Goal: Information Seeking & Learning: Learn about a topic

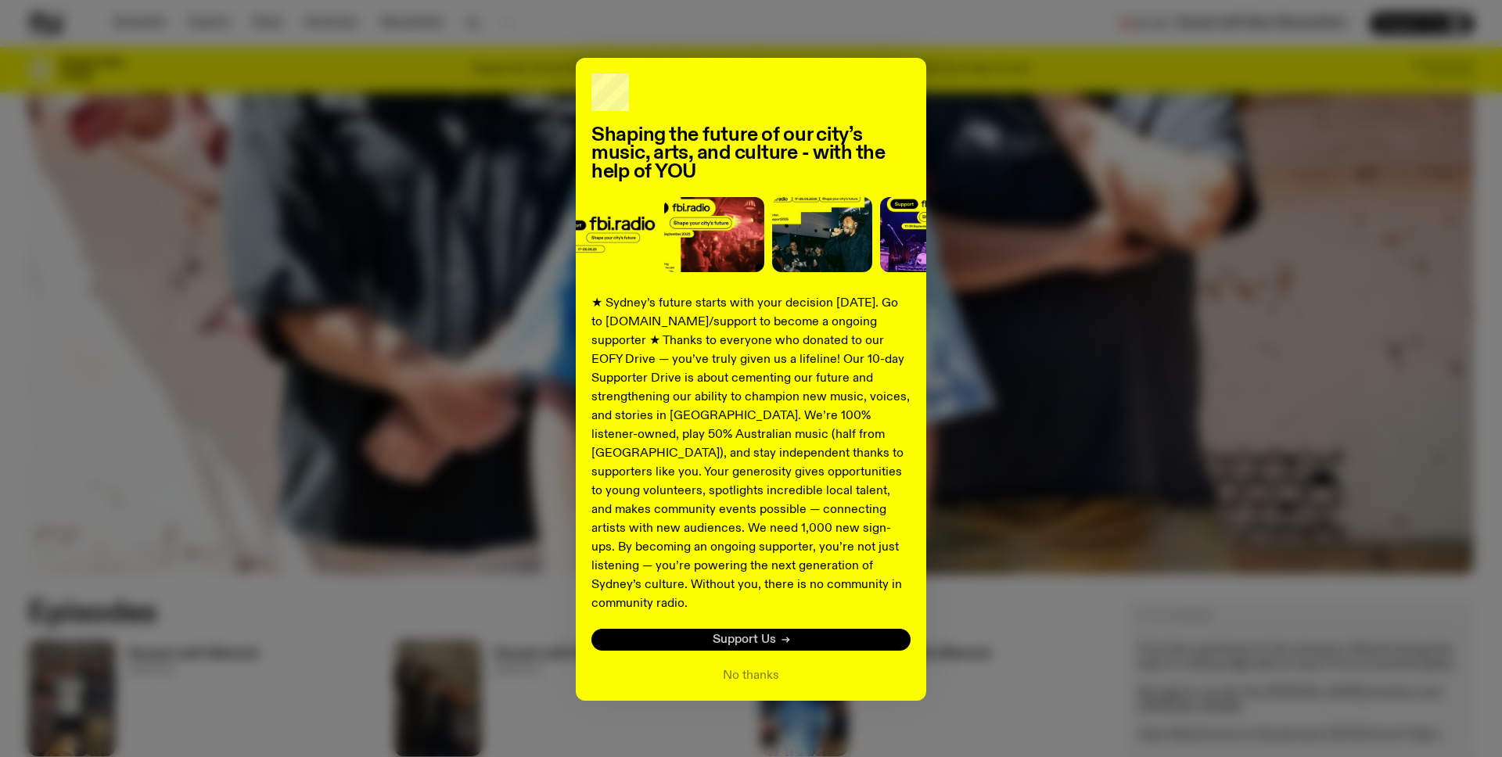
scroll to position [469, 0]
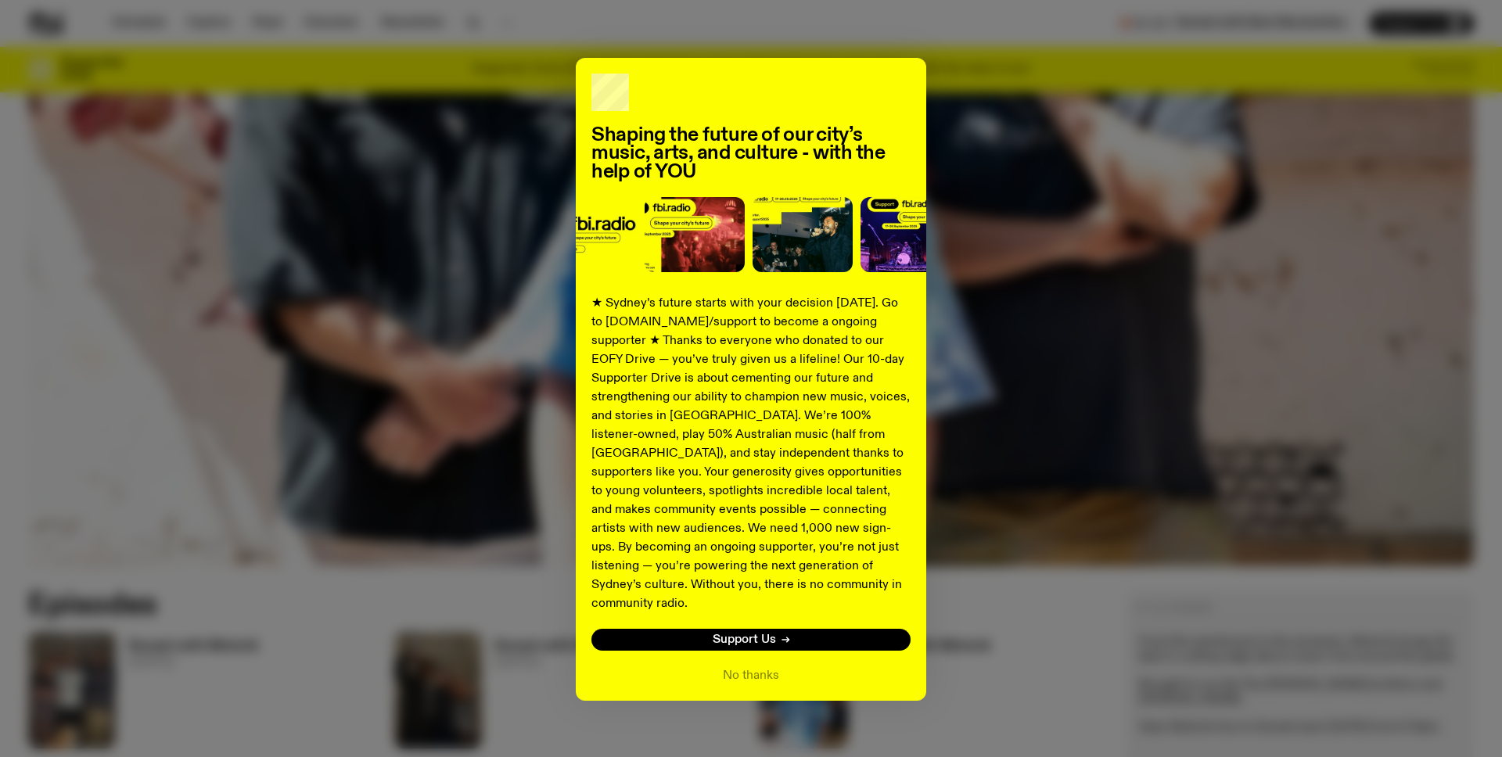
click at [749, 668] on div "Shaping the future of our city’s music, arts, and culture - with the help of YO…" at bounding box center [751, 379] width 350 height 643
click at [749, 666] on button "No thanks" at bounding box center [751, 675] width 56 height 19
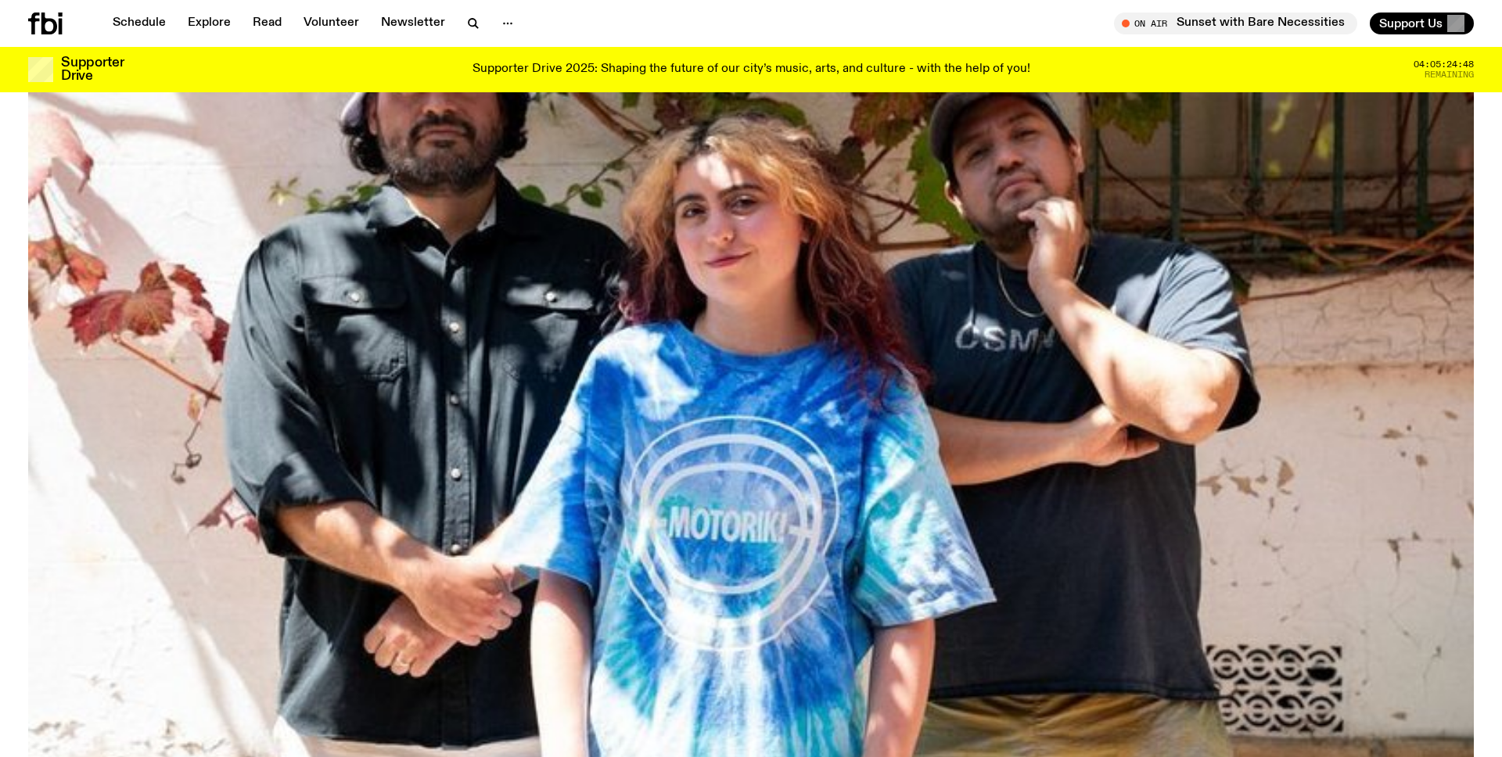
scroll to position [0, 0]
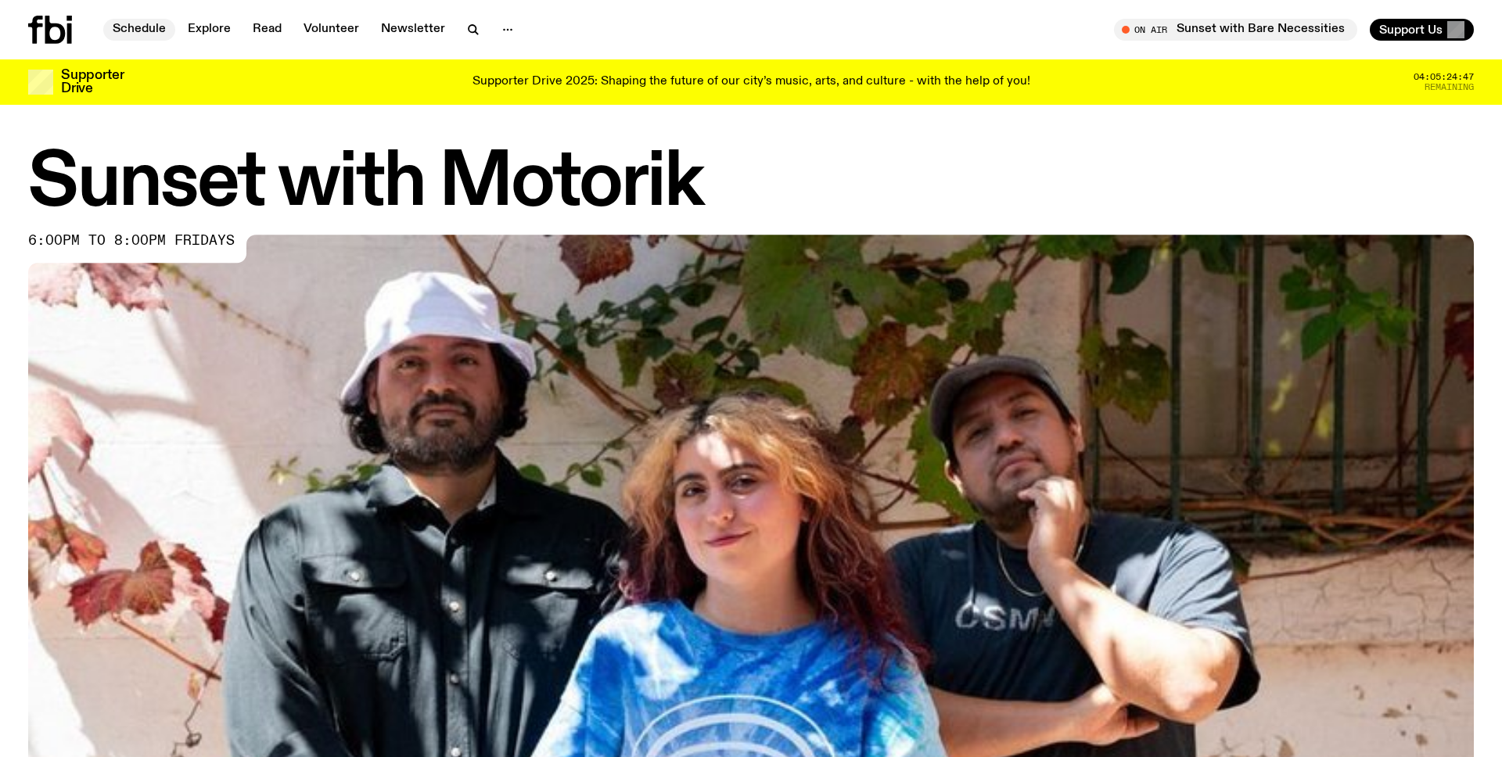
click at [138, 29] on link "Schedule" at bounding box center [139, 30] width 72 height 22
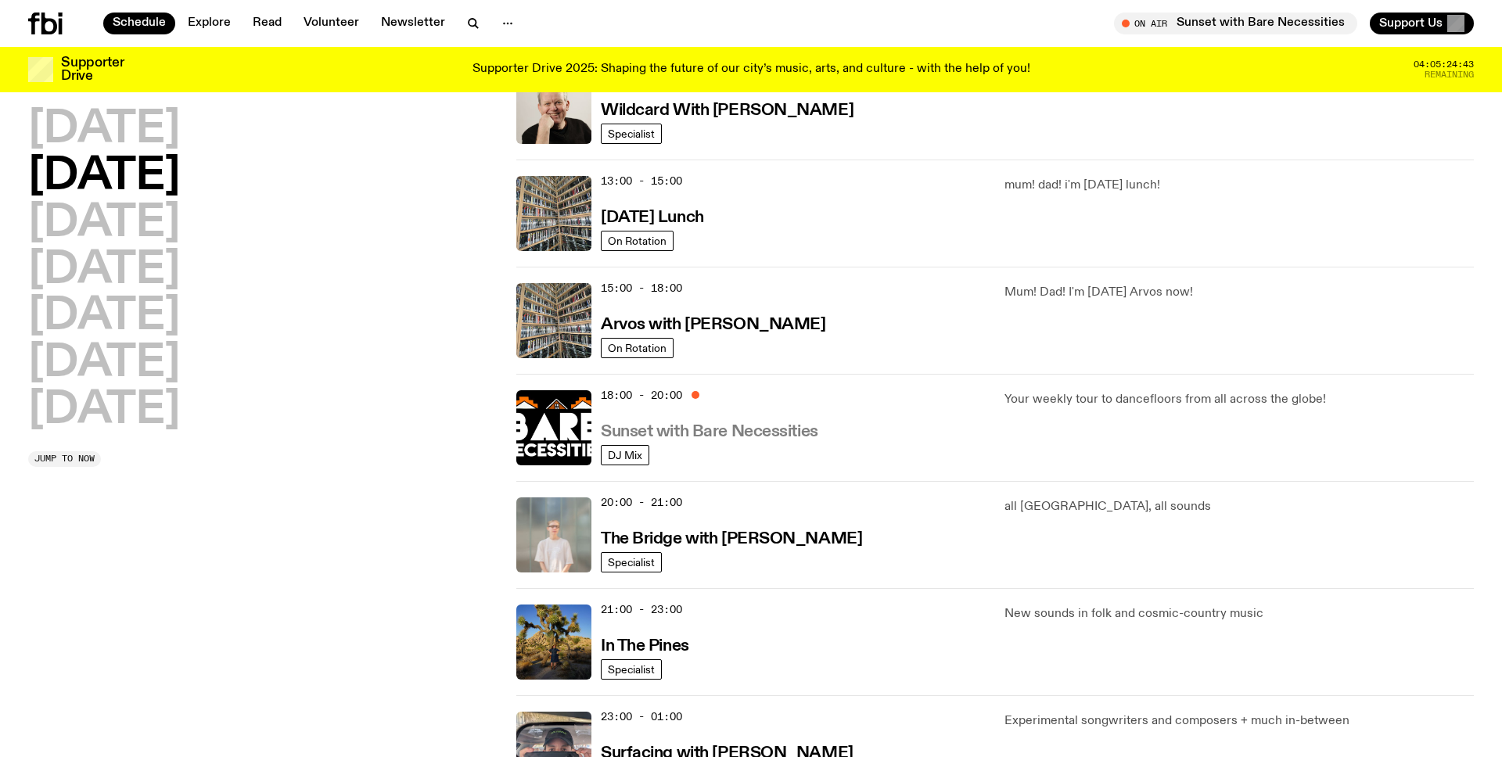
scroll to position [406, 0]
click at [95, 209] on h2 "[DATE]" at bounding box center [104, 224] width 152 height 44
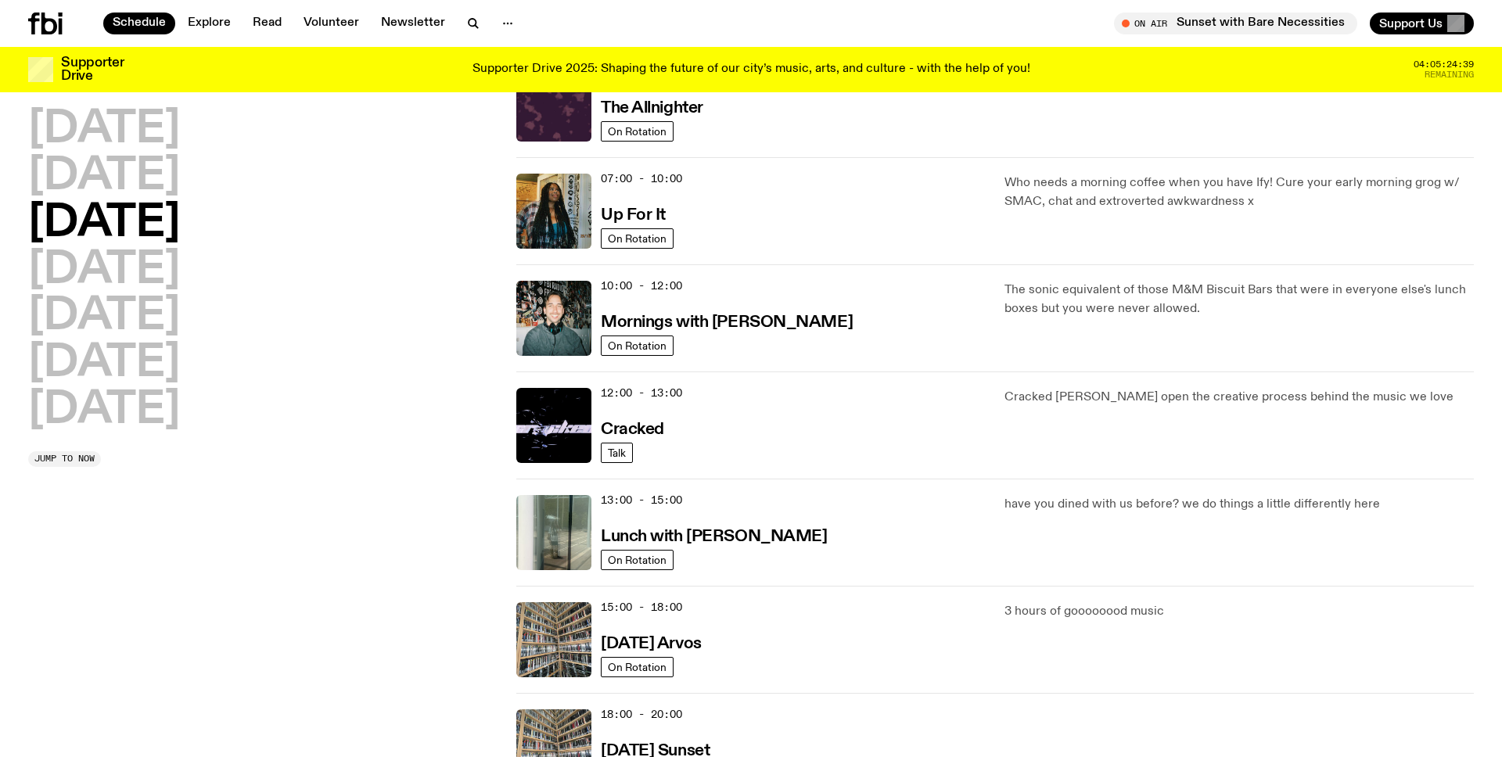
scroll to position [317, 0]
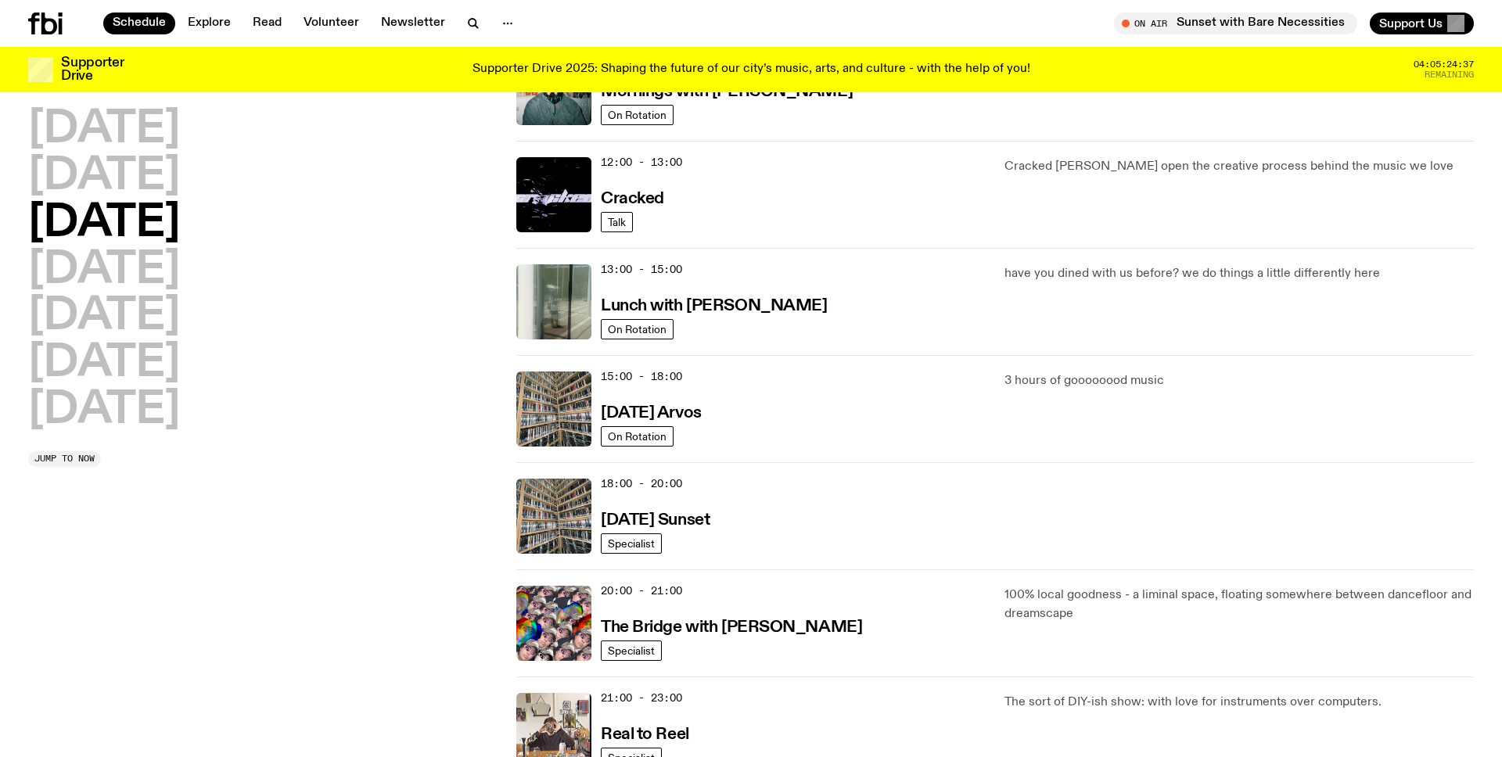
click at [748, 515] on div "18:00 - 20:00 [DATE] Sunset" at bounding box center [793, 516] width 385 height 75
click at [180, 266] on h2 "[DATE]" at bounding box center [104, 271] width 152 height 44
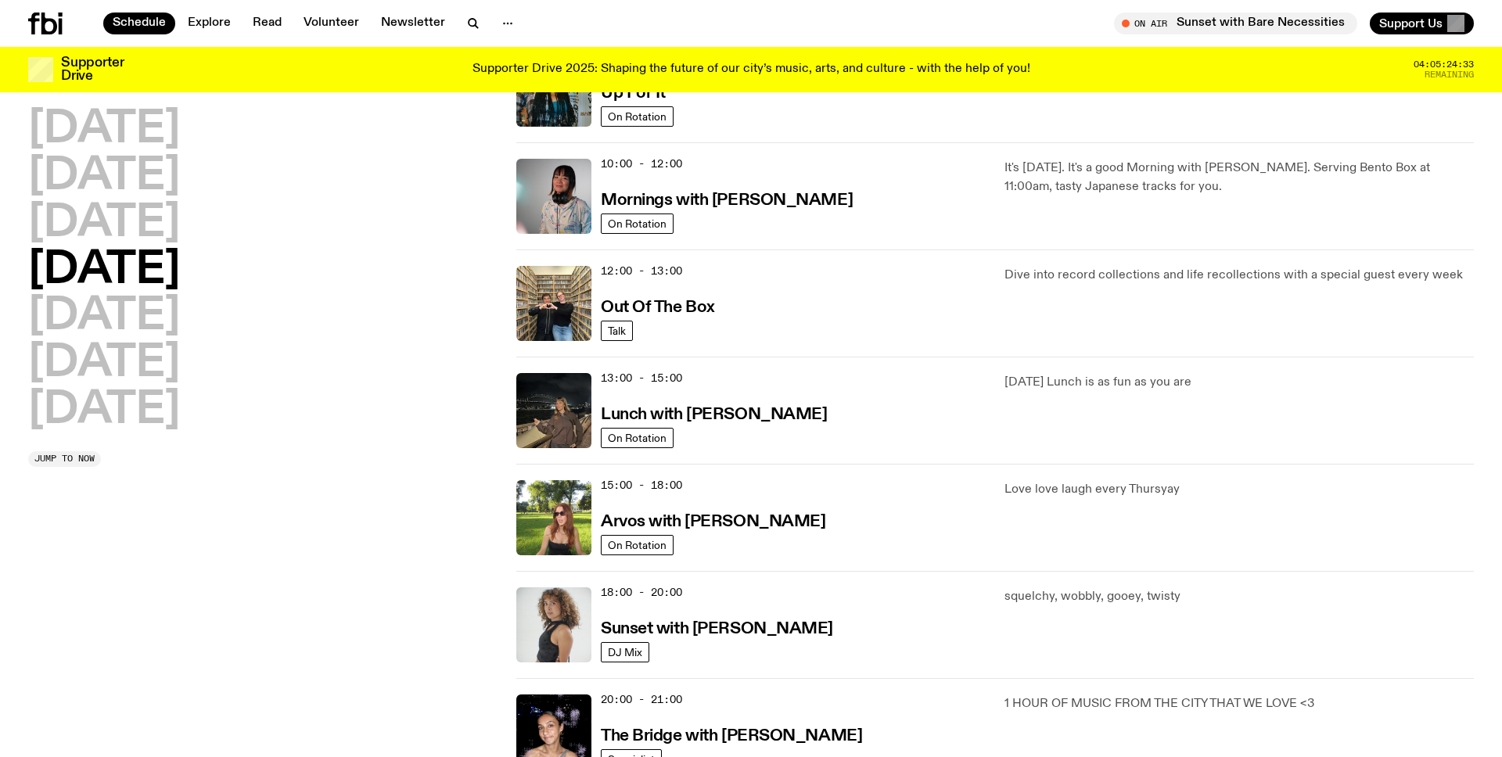
scroll to position [207, 0]
click at [156, 314] on h2 "[DATE]" at bounding box center [104, 317] width 152 height 44
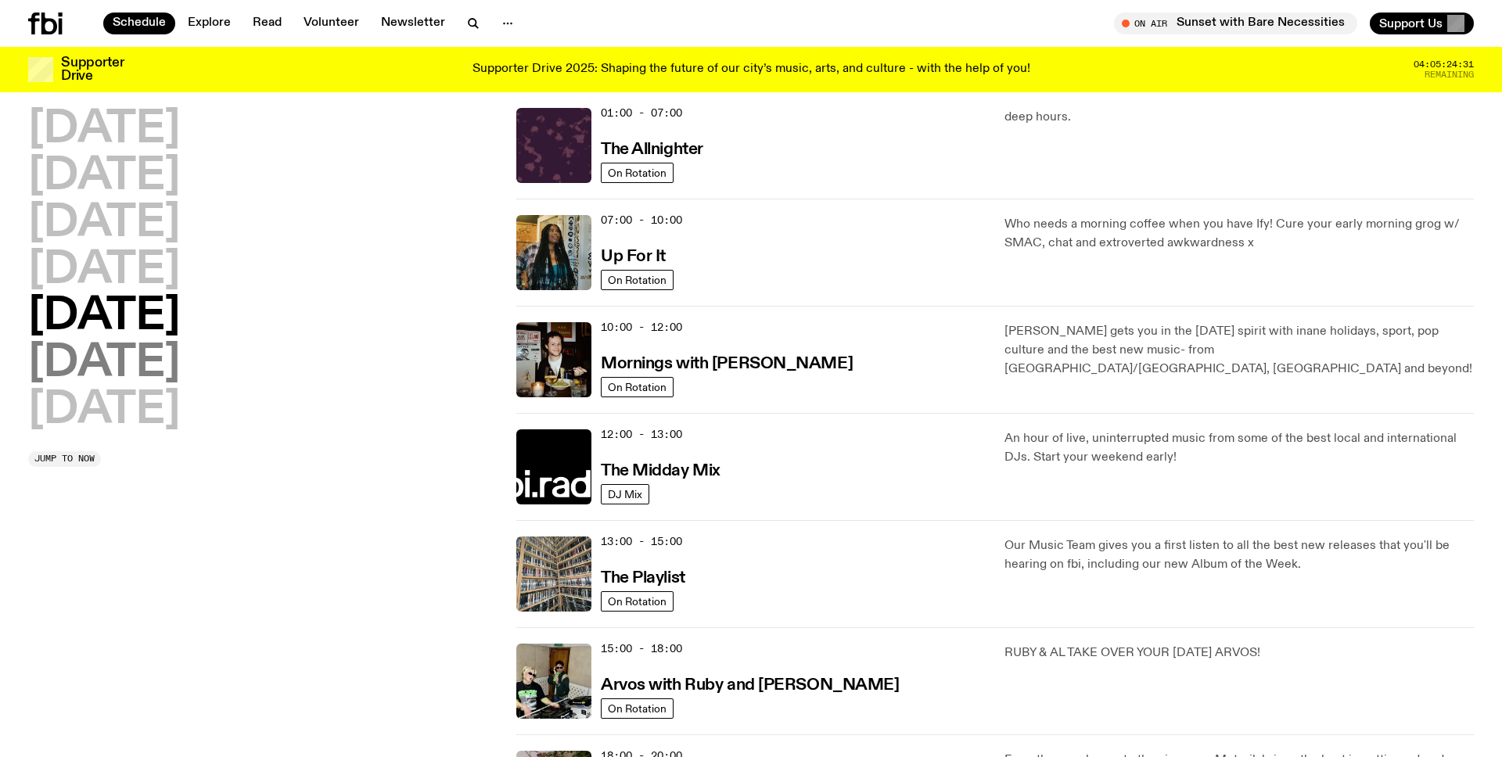
scroll to position [44, 0]
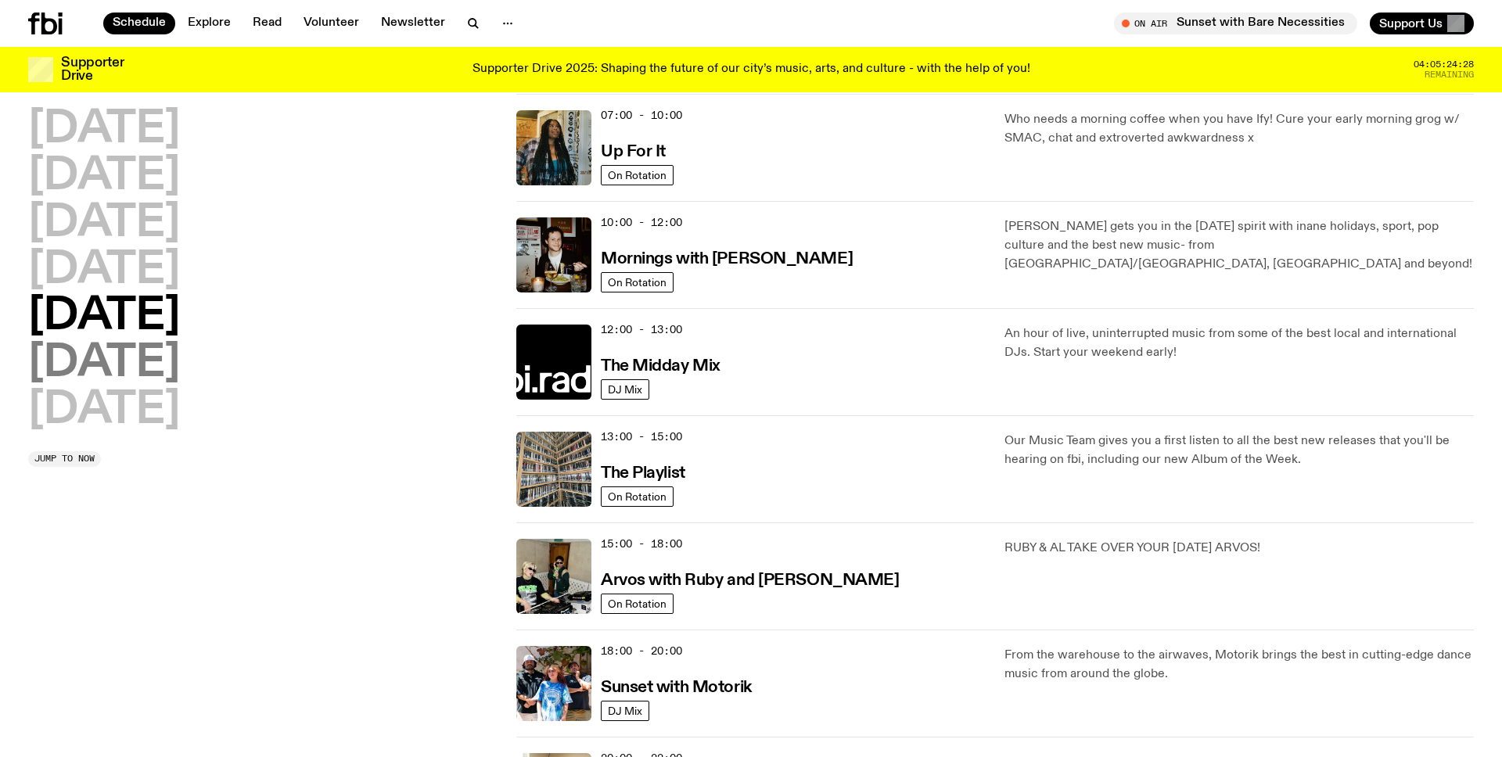
click at [99, 359] on h2 "[DATE]" at bounding box center [104, 364] width 152 height 44
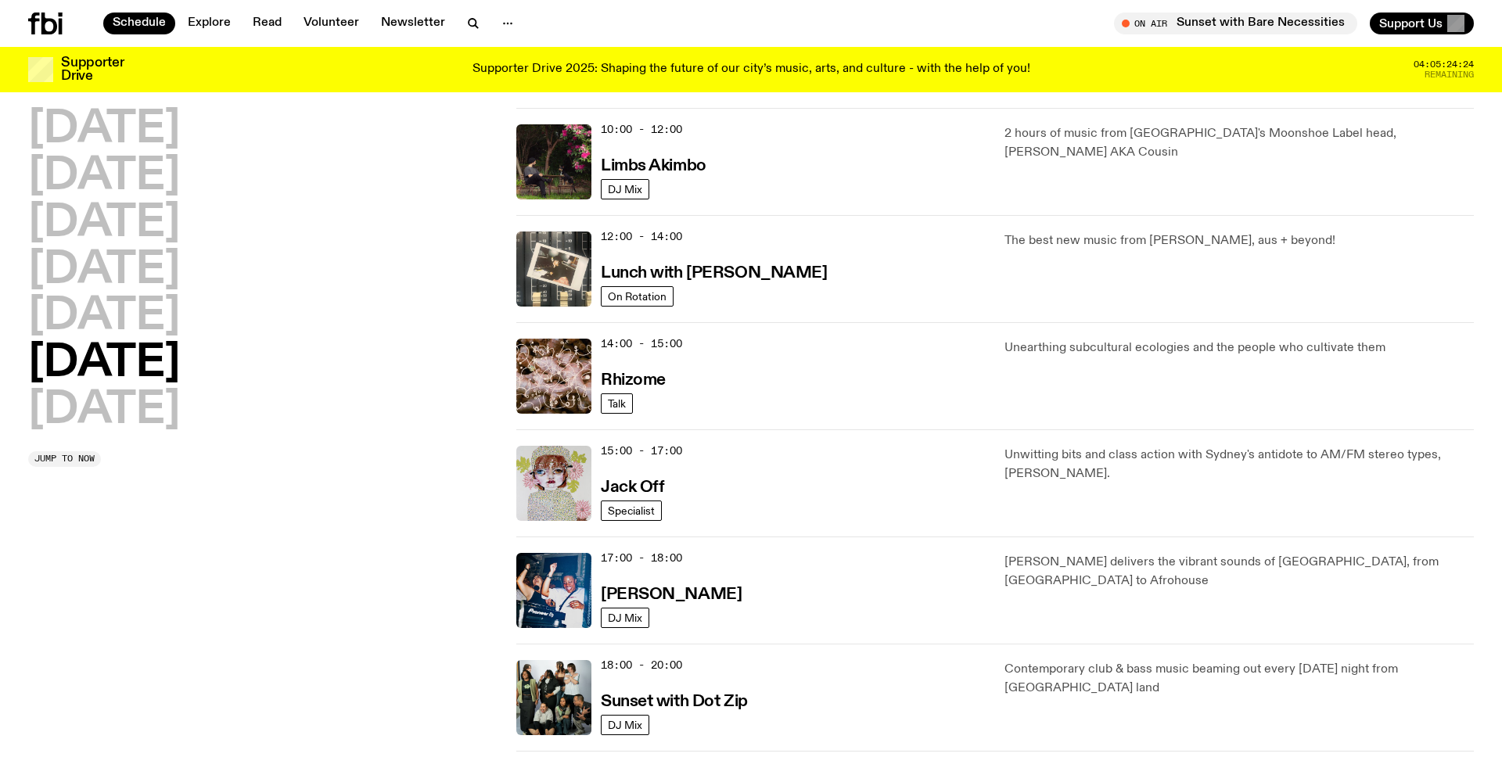
scroll to position [555, 0]
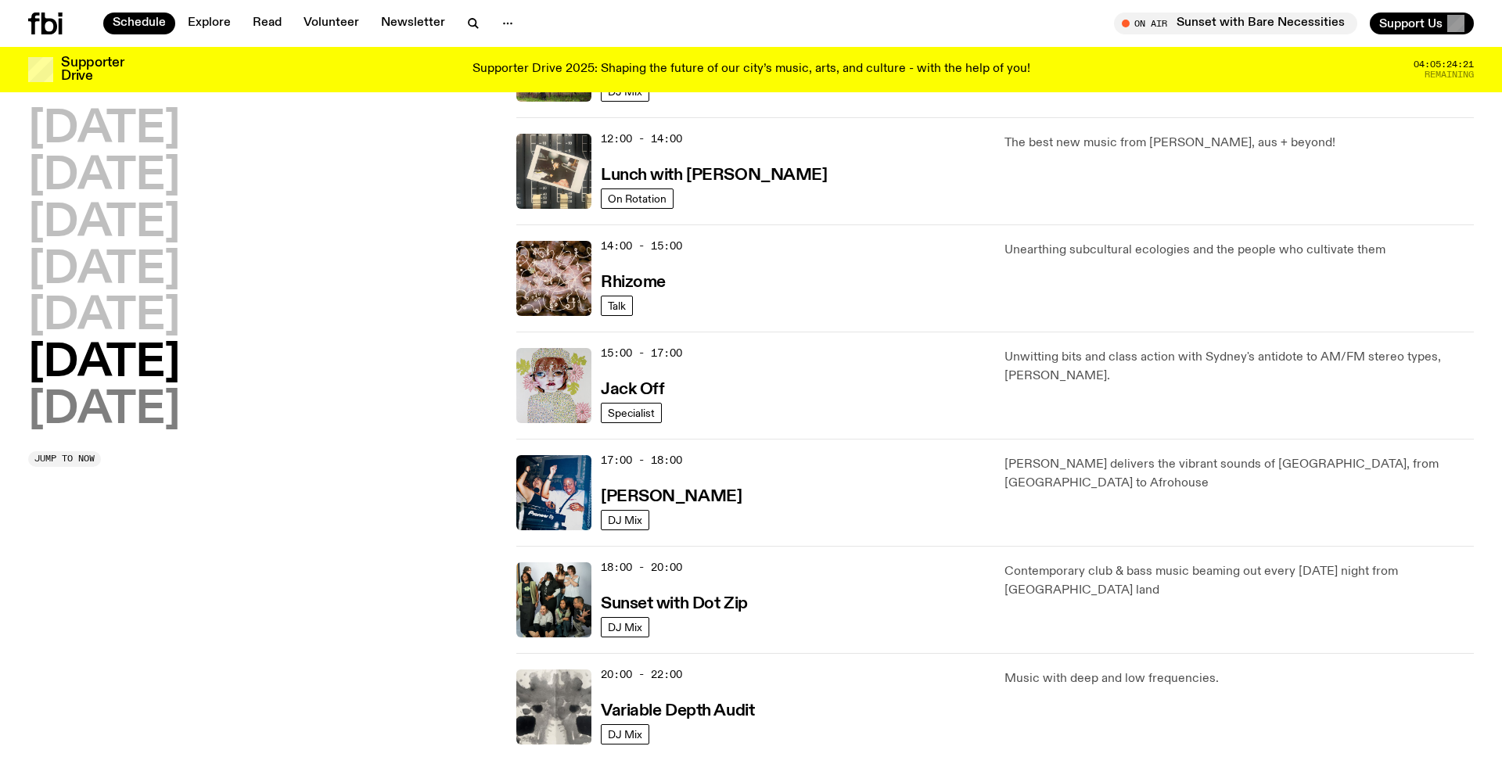
click at [86, 426] on h2 "[DATE]" at bounding box center [104, 411] width 152 height 44
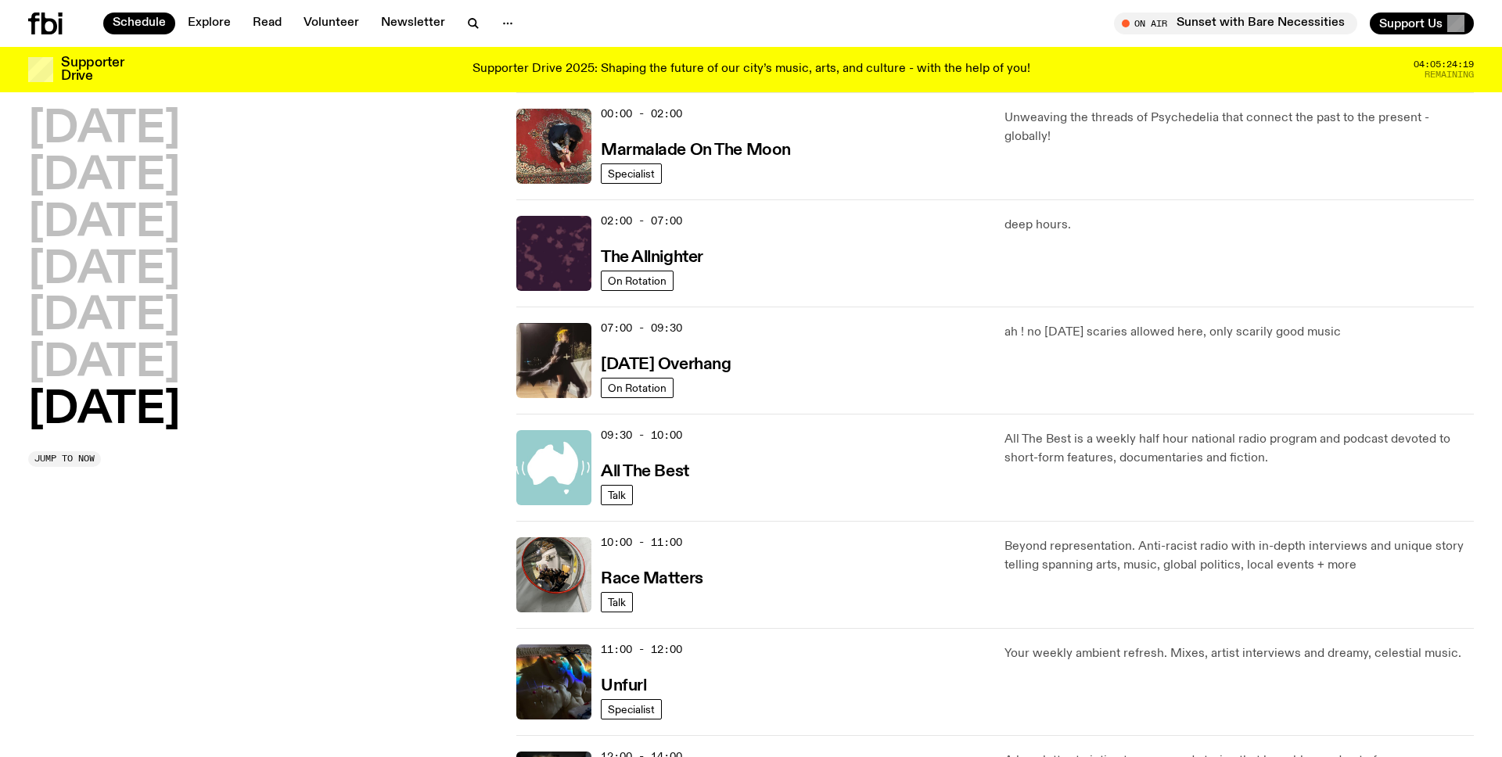
scroll to position [577, 0]
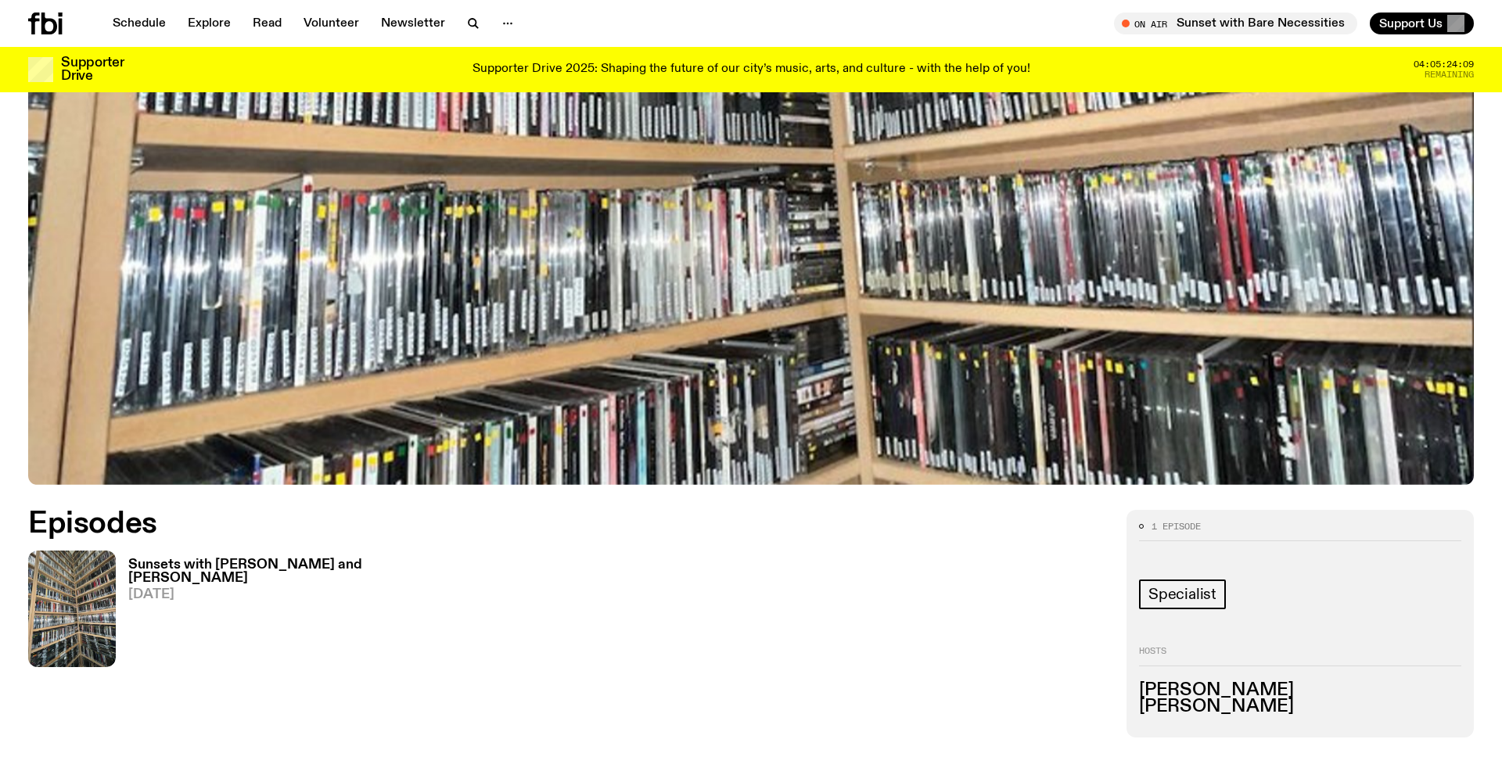
scroll to position [687, 0]
